Goal: Task Accomplishment & Management: Use online tool/utility

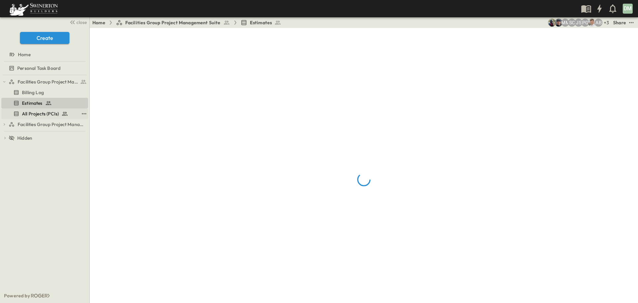
click at [48, 114] on span "All Projects (PCIs)" at bounding box center [40, 113] width 37 height 7
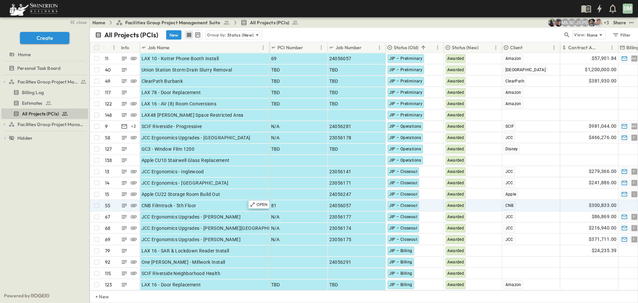
scroll to position [33, 0]
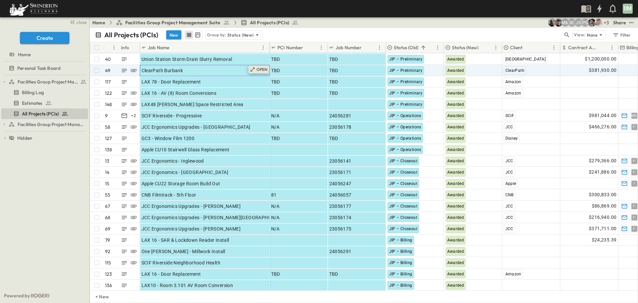
click at [253, 70] on icon at bounding box center [252, 69] width 5 height 5
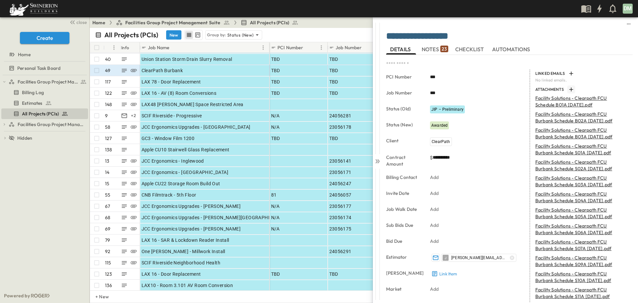
click at [568, 88] on icon "button" at bounding box center [571, 89] width 7 height 7
click at [621, 118] on icon "Remove" at bounding box center [624, 117] width 7 height 7
click at [621, 100] on icon "Remove" at bounding box center [624, 101] width 7 height 7
click at [623, 102] on icon "Remove" at bounding box center [625, 101] width 4 height 4
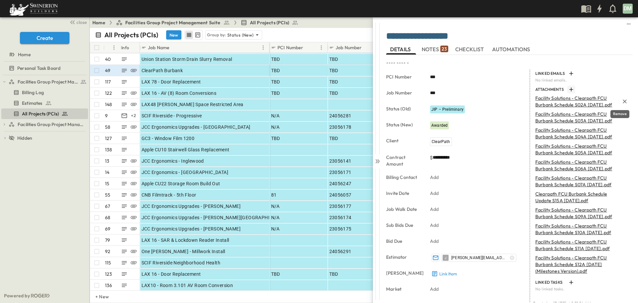
click at [623, 102] on icon "Remove" at bounding box center [625, 101] width 4 height 4
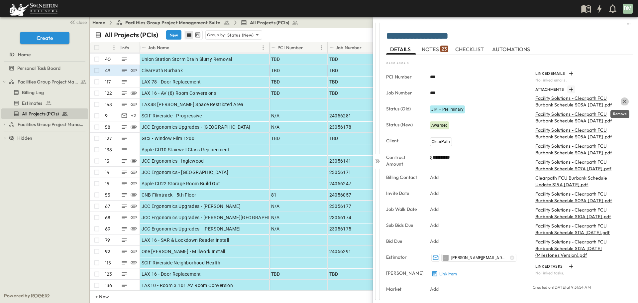
click at [623, 102] on icon "Remove" at bounding box center [625, 101] width 4 height 4
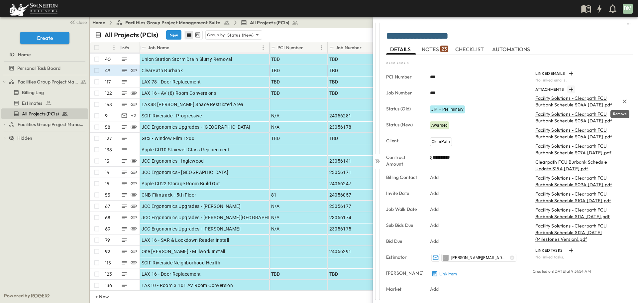
click at [623, 102] on icon "Remove" at bounding box center [625, 101] width 4 height 4
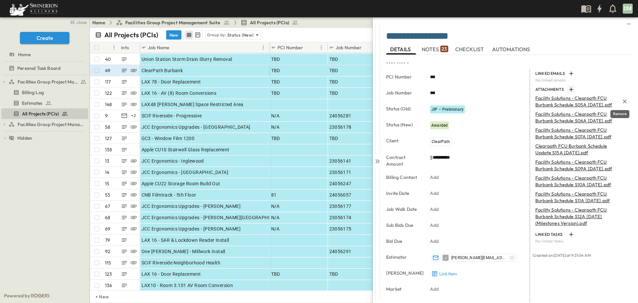
click at [623, 102] on icon "Remove" at bounding box center [625, 101] width 4 height 4
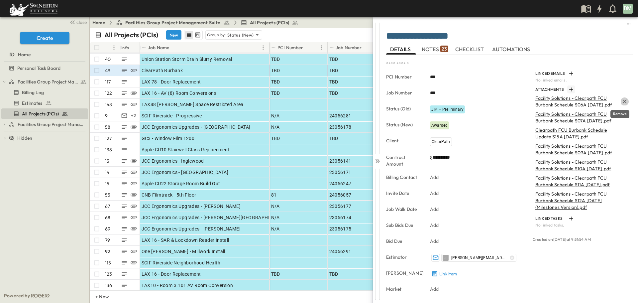
click at [623, 102] on icon "Remove" at bounding box center [625, 101] width 4 height 4
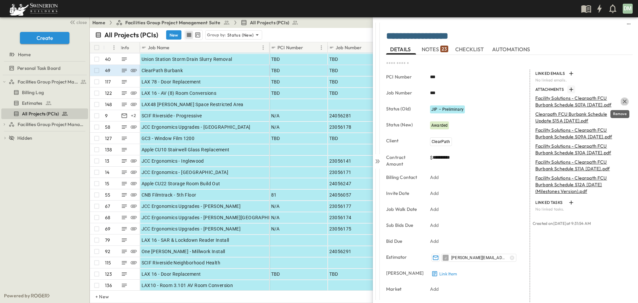
click at [623, 102] on icon "Remove" at bounding box center [625, 101] width 4 height 4
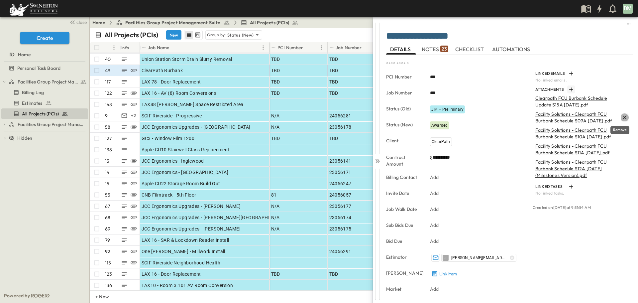
click at [622, 118] on icon "Remove" at bounding box center [624, 117] width 7 height 7
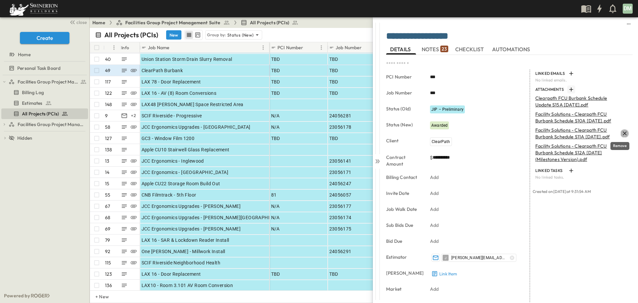
click at [622, 133] on icon "Remove" at bounding box center [624, 133] width 7 height 7
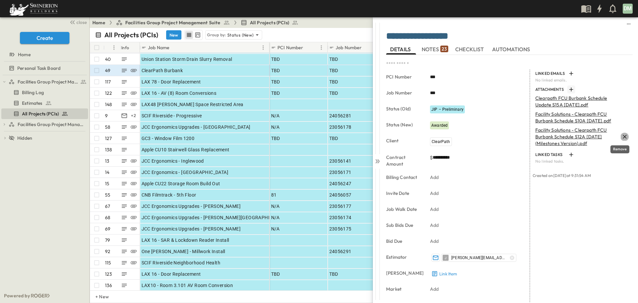
click at [621, 137] on icon "Remove" at bounding box center [624, 136] width 7 height 7
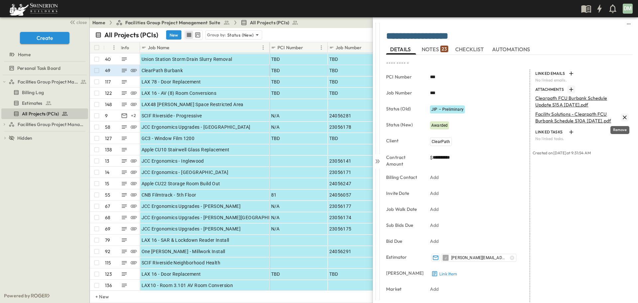
click at [621, 116] on icon "Remove" at bounding box center [624, 117] width 7 height 7
click at [379, 161] on icon at bounding box center [378, 161] width 3 height 4
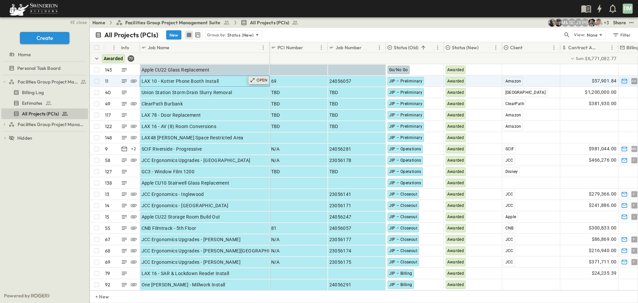
click at [265, 79] on p "OPEN" at bounding box center [262, 79] width 11 height 5
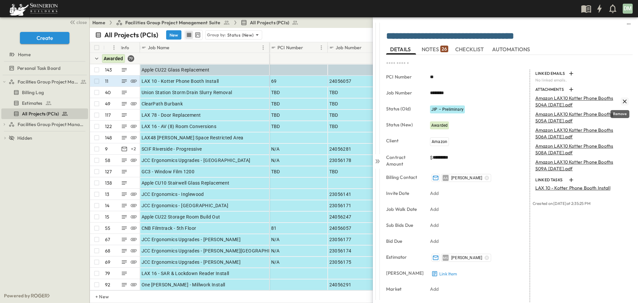
click at [623, 101] on icon "Remove" at bounding box center [625, 101] width 4 height 4
click at [621, 103] on icon "Remove" at bounding box center [624, 101] width 7 height 7
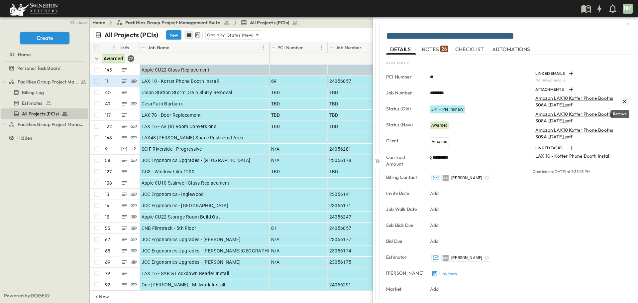
click at [623, 101] on icon "Remove" at bounding box center [625, 101] width 4 height 4
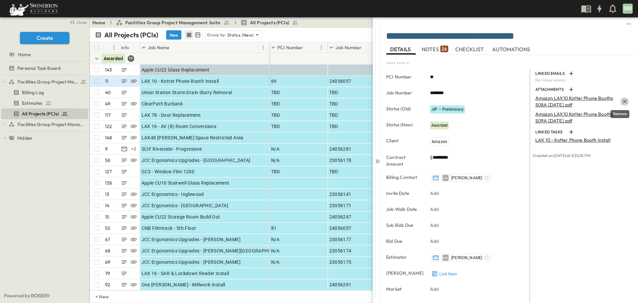
click at [623, 101] on icon "Remove" at bounding box center [625, 101] width 4 height 4
click at [569, 88] on icon "button" at bounding box center [571, 89] width 7 height 7
click at [380, 161] on icon at bounding box center [377, 161] width 7 height 7
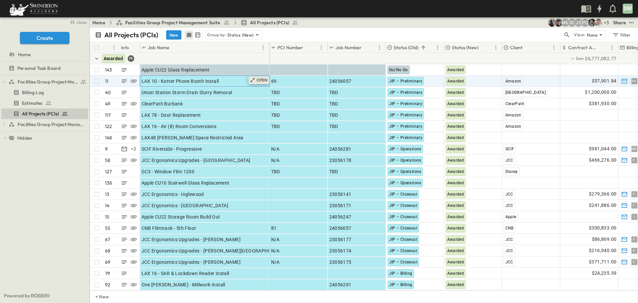
click at [253, 81] on icon at bounding box center [252, 79] width 5 height 5
